Goal: Find specific page/section: Find specific page/section

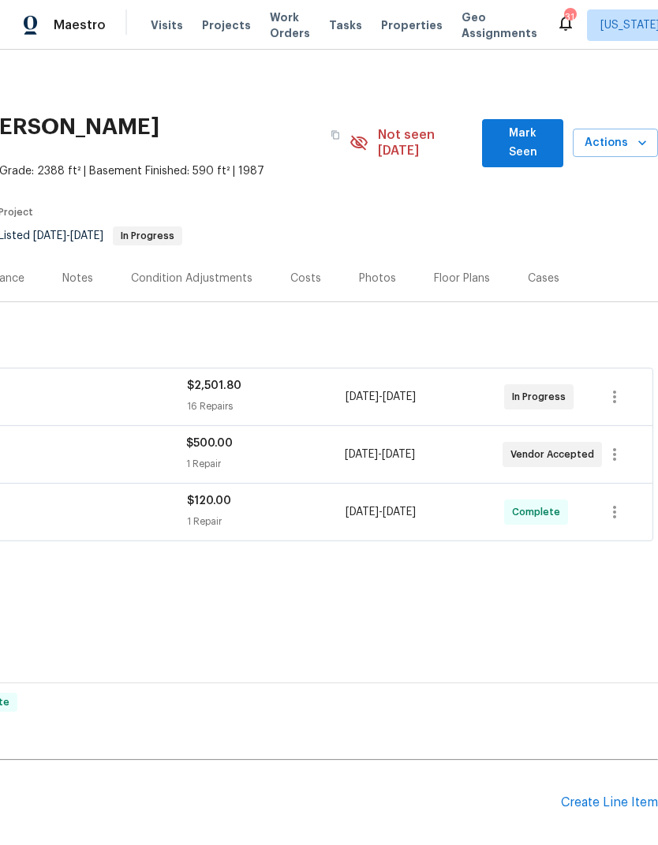
scroll to position [0, 234]
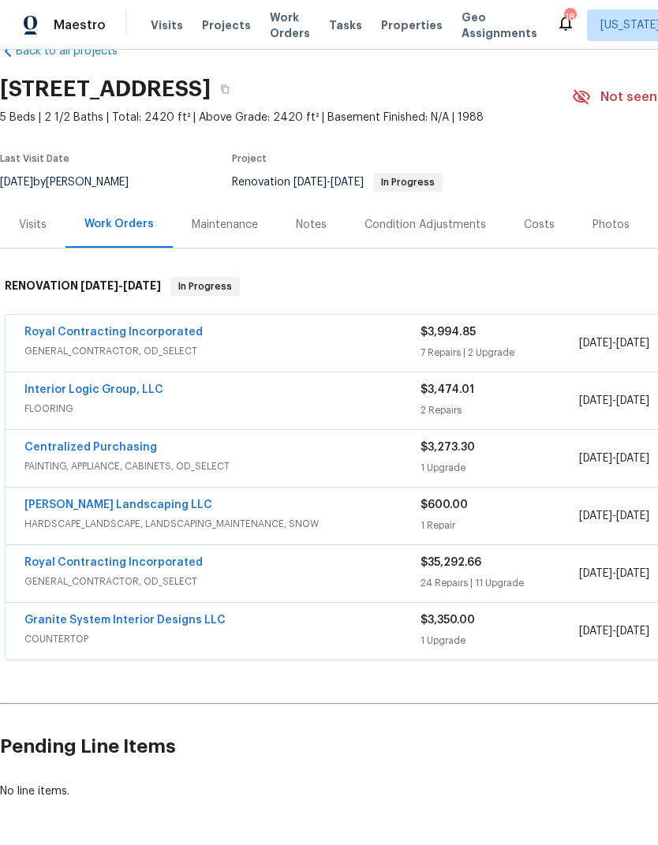
scroll to position [38, 0]
click at [159, 335] on link "Royal Contracting Incorporated" at bounding box center [113, 332] width 178 height 11
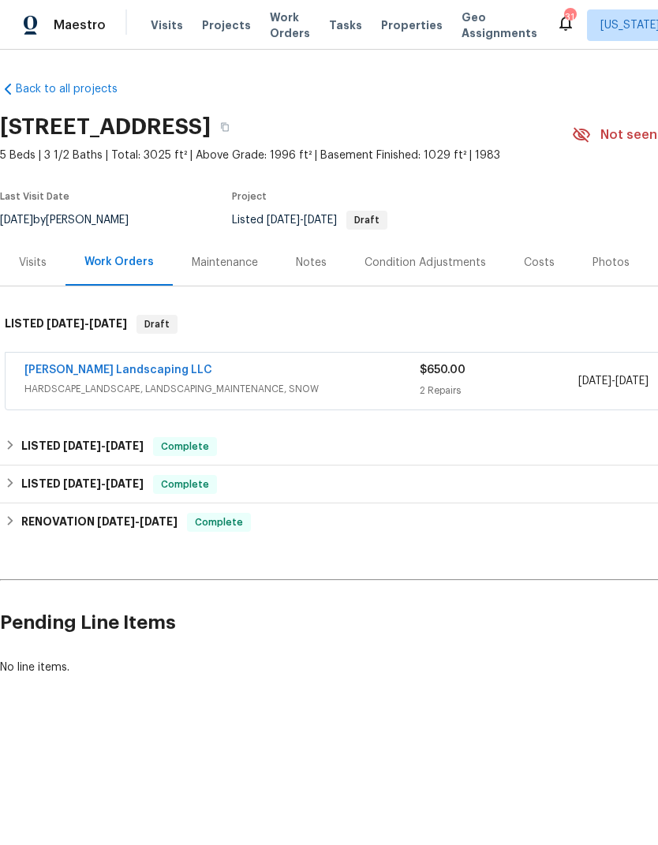
scroll to position [0, -1]
click at [104, 369] on link "[PERSON_NAME] Landscaping LLC" at bounding box center [118, 370] width 188 height 11
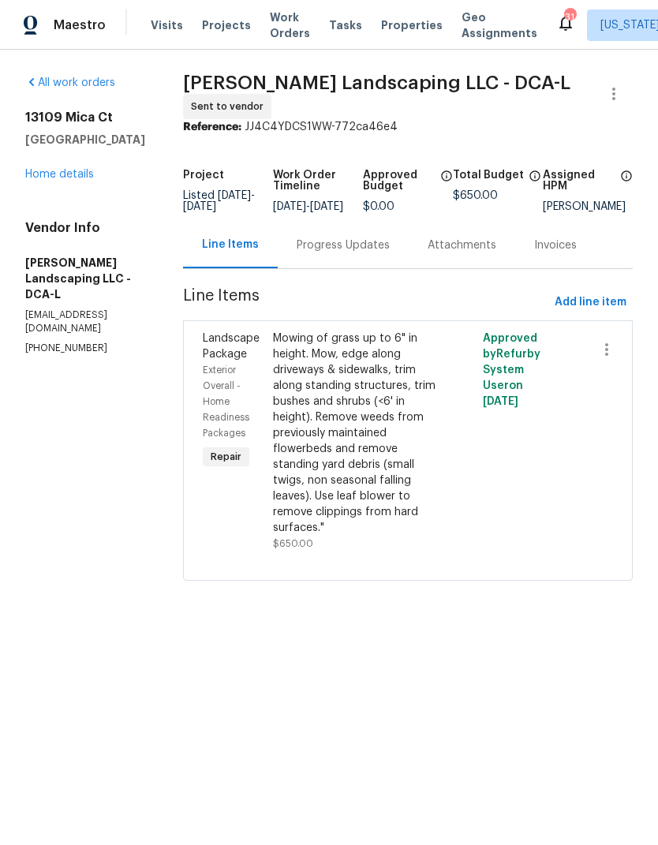
click at [365, 260] on div "Progress Updates" at bounding box center [343, 245] width 131 height 47
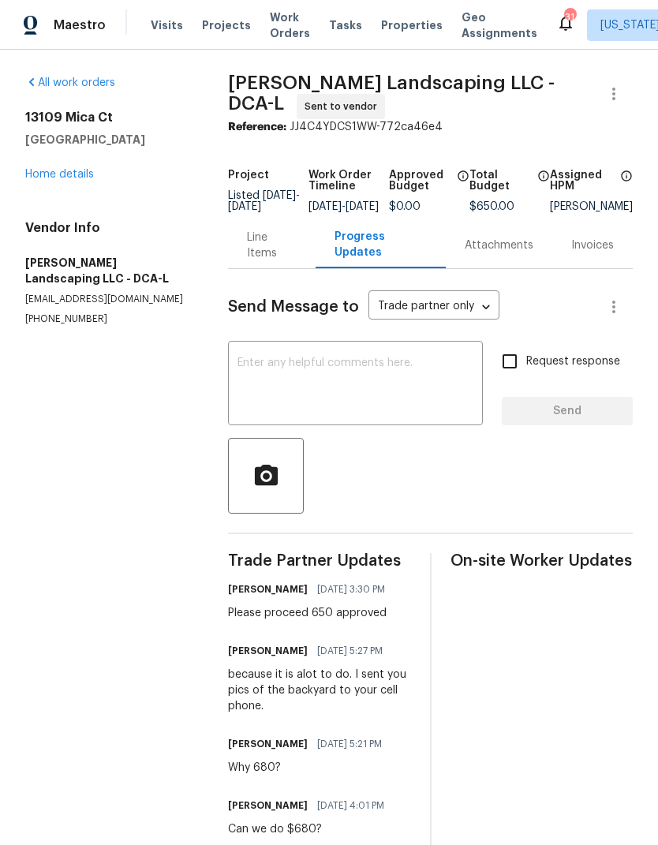
click at [77, 169] on link "Home details" at bounding box center [59, 174] width 69 height 11
